Goal: Find specific page/section

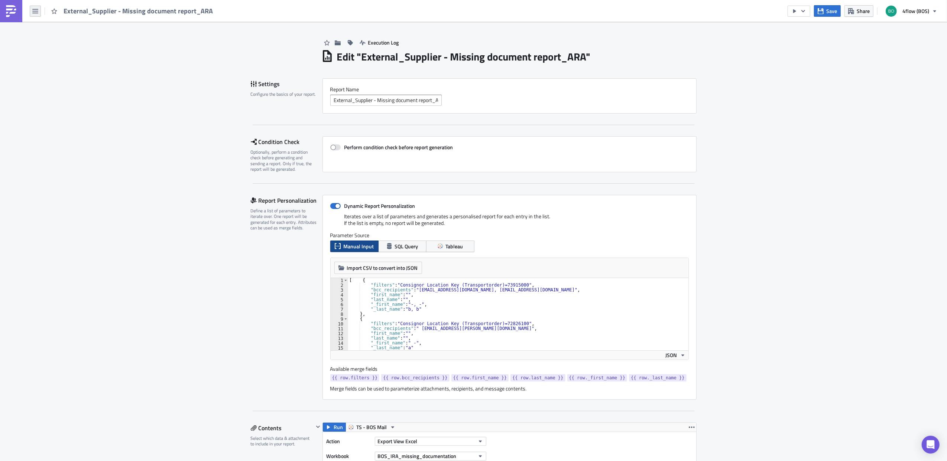
click at [40, 13] on button "button" at bounding box center [35, 11] width 11 height 11
click at [118, 14] on span "External_Supplier - Missing document report_ARA" at bounding box center [139, 11] width 150 height 9
click at [98, 19] on div "External_Supplier - Missing document report_ARA" at bounding box center [108, 11] width 217 height 22
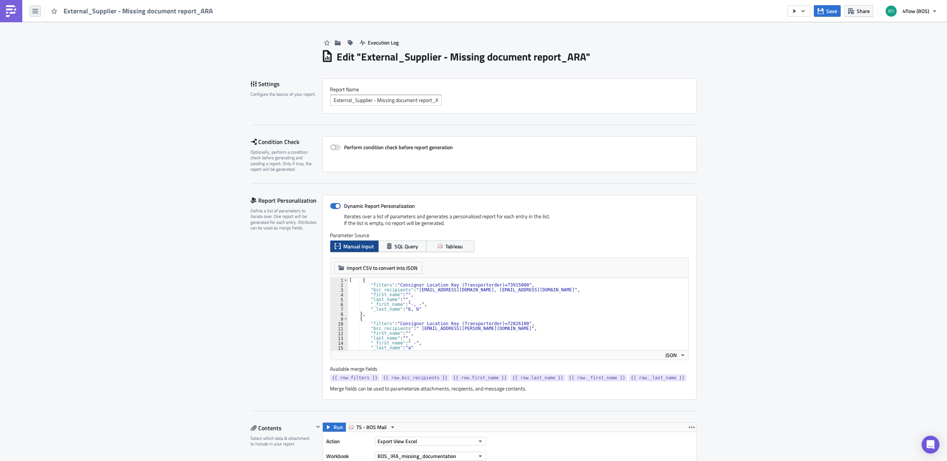
click at [40, 14] on button "button" at bounding box center [35, 11] width 11 height 11
click at [6, 13] on img at bounding box center [11, 11] width 12 height 12
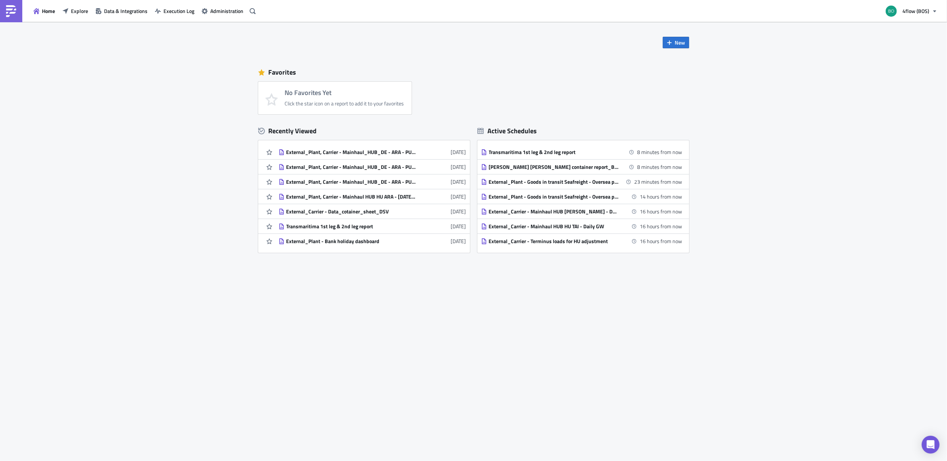
scroll to position [297, 0]
